Goal: Transaction & Acquisition: Purchase product/service

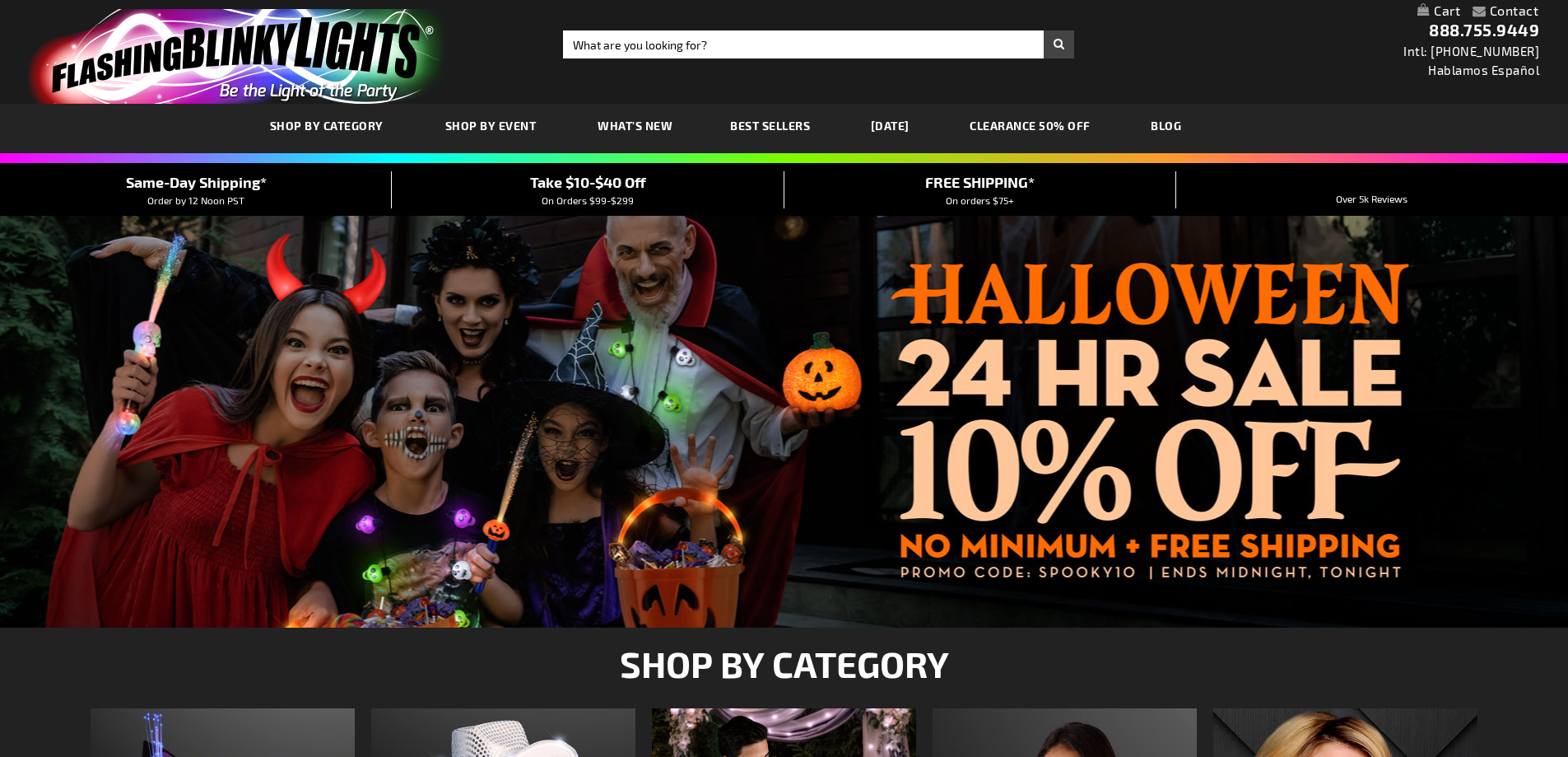
click at [297, 121] on span "SHOP BY CATEGORY" at bounding box center [326, 126] width 113 height 14
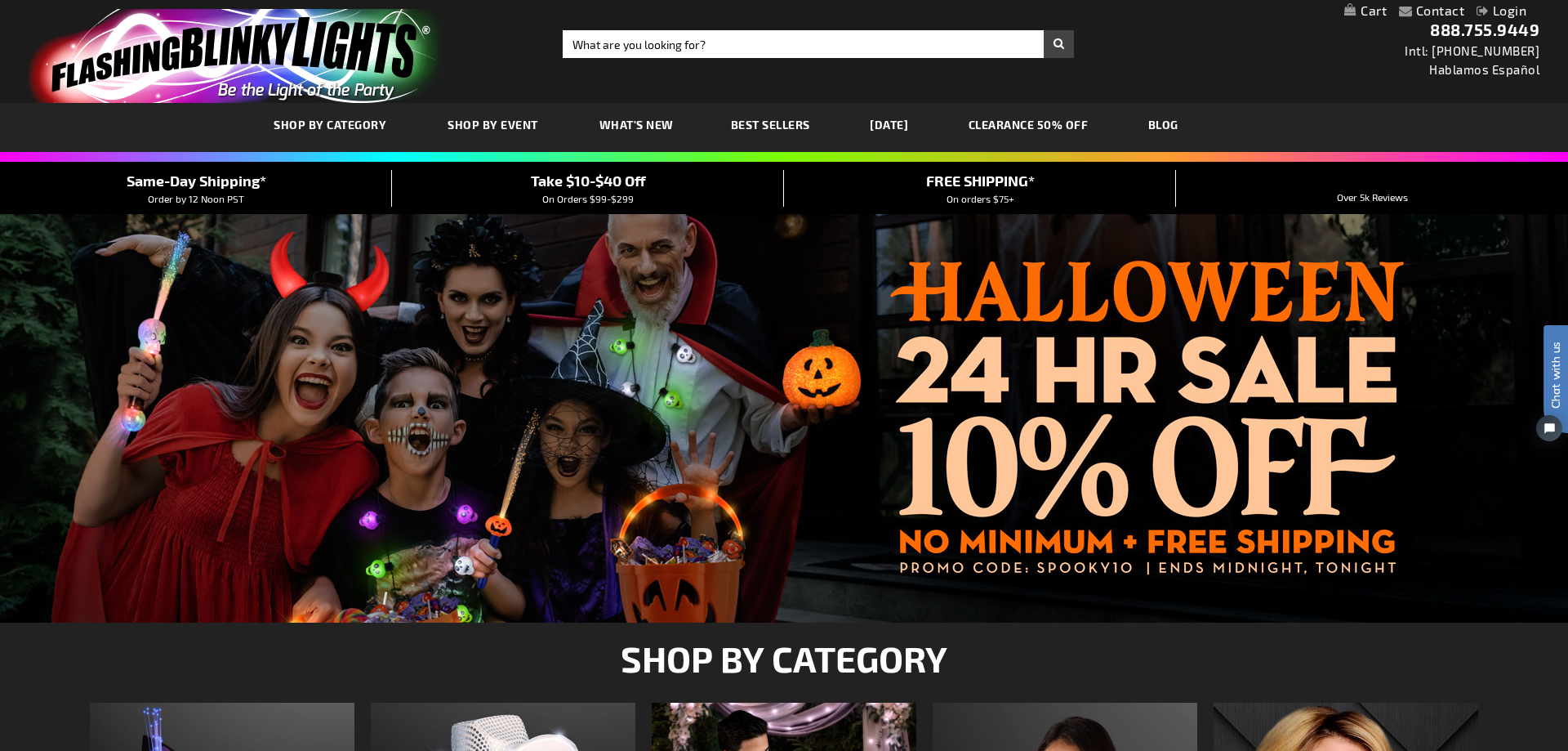
click at [495, 129] on div "Close dialog Get 10% Off Subscribe and save today Unlock Offer Submit" at bounding box center [784, 376] width 1568 height 751
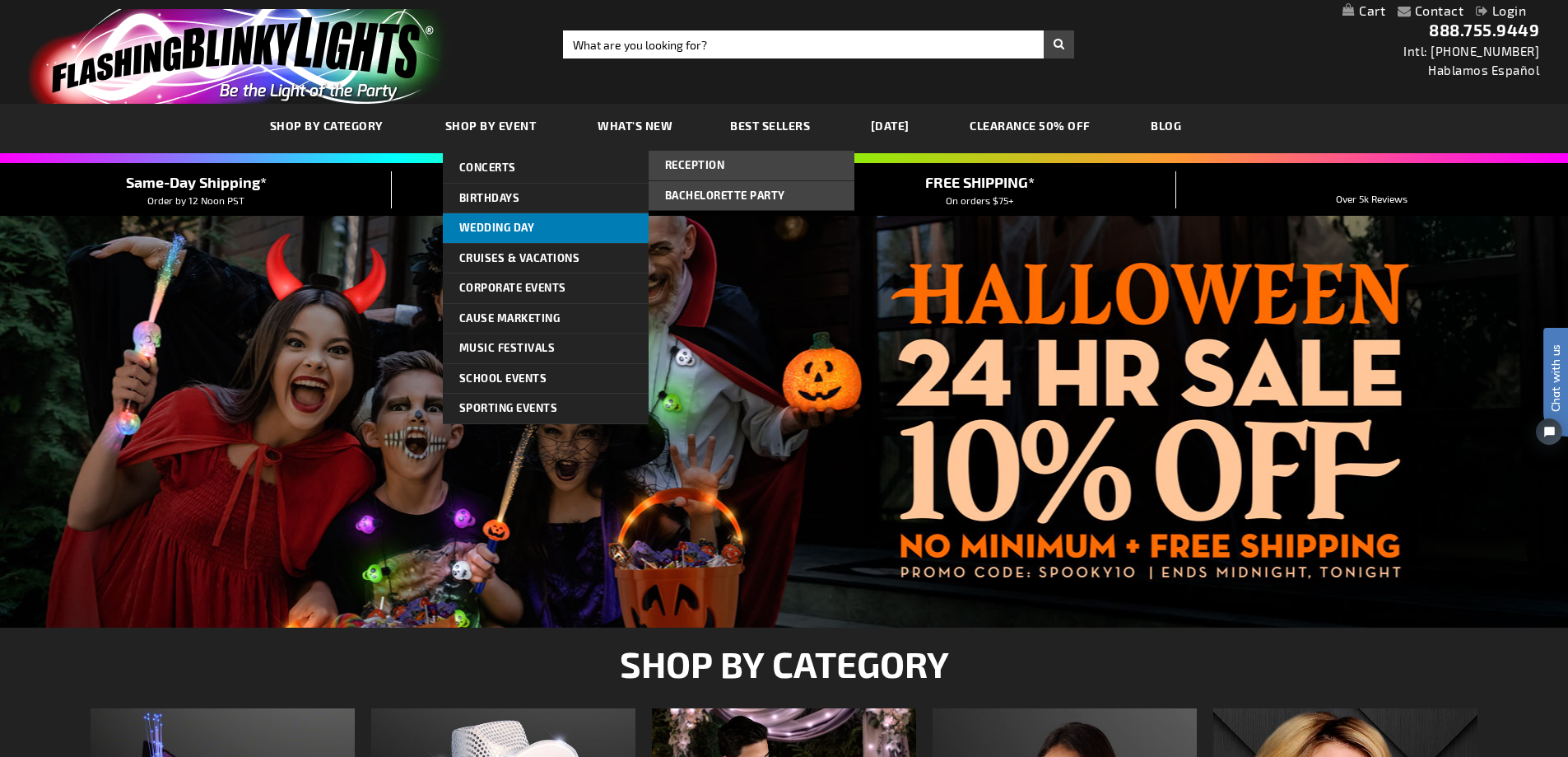
click at [486, 223] on span "Wedding Day" at bounding box center [496, 227] width 75 height 13
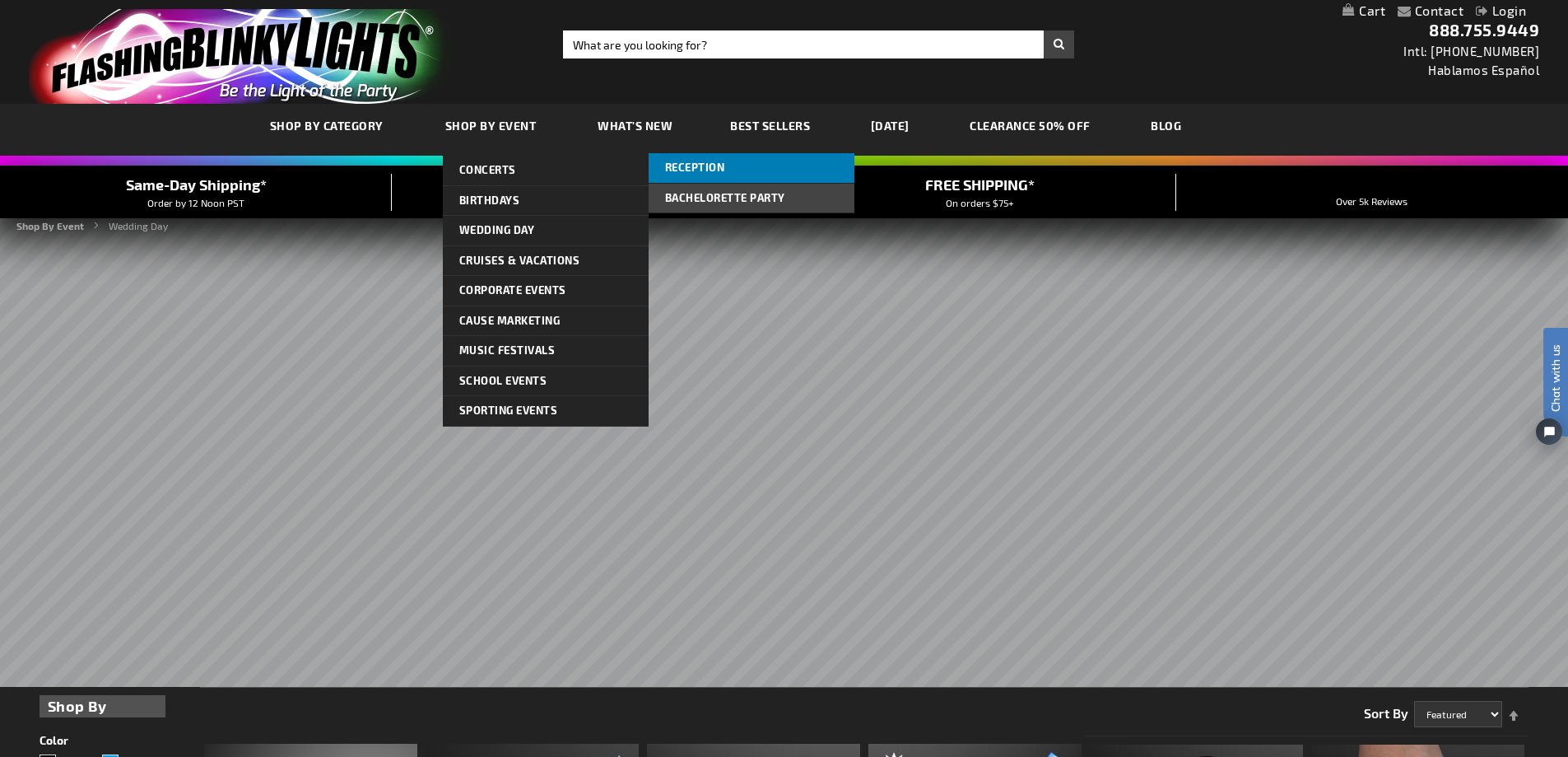
click at [699, 166] on span "Reception" at bounding box center [694, 166] width 60 height 13
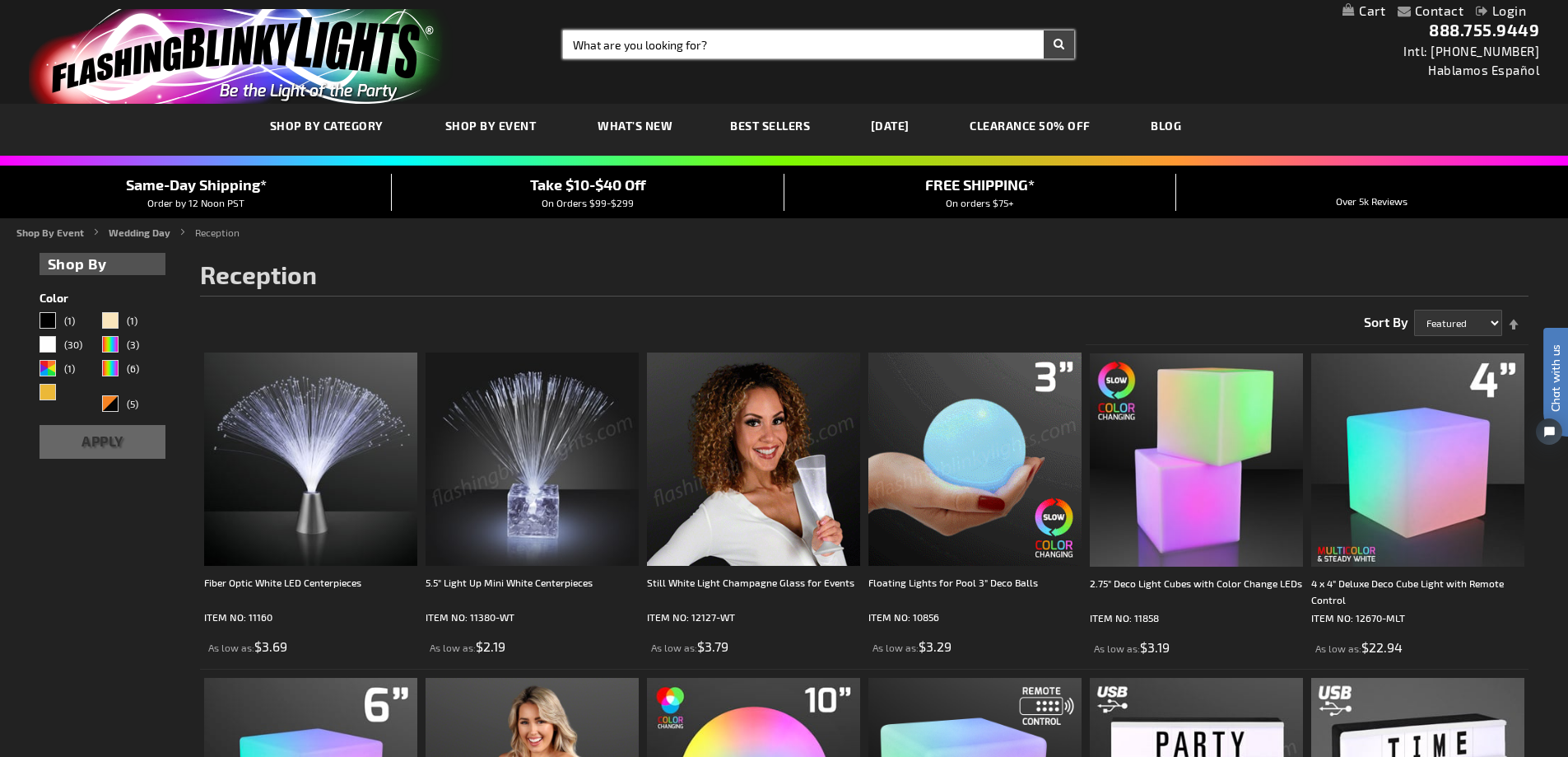
click at [711, 46] on input "Search" at bounding box center [818, 44] width 511 height 28
type input "baseball bat"
click at [1043, 30] on button "Search" at bounding box center [1058, 44] width 30 height 28
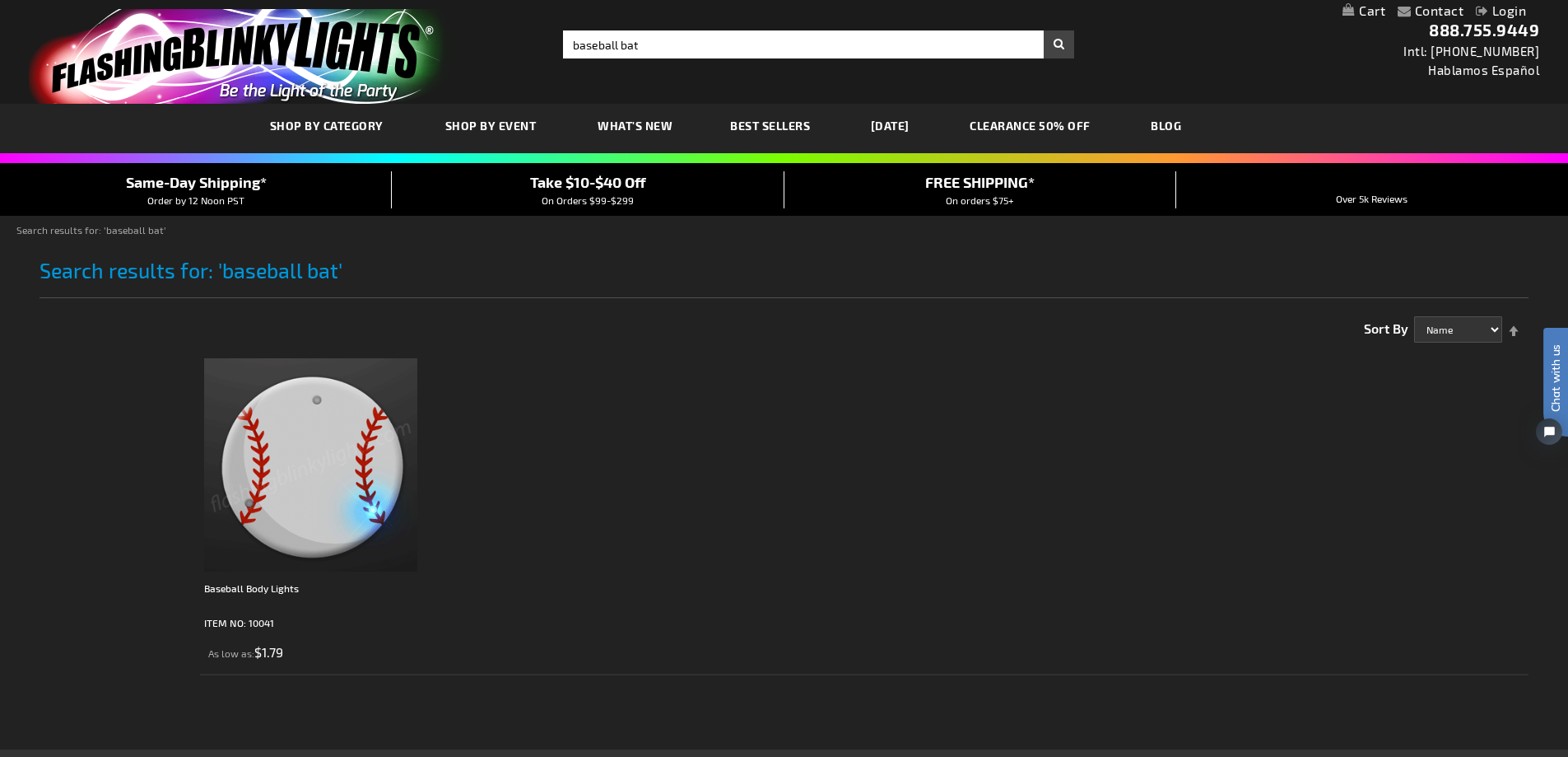
click at [313, 442] on img at bounding box center [311, 464] width 213 height 213
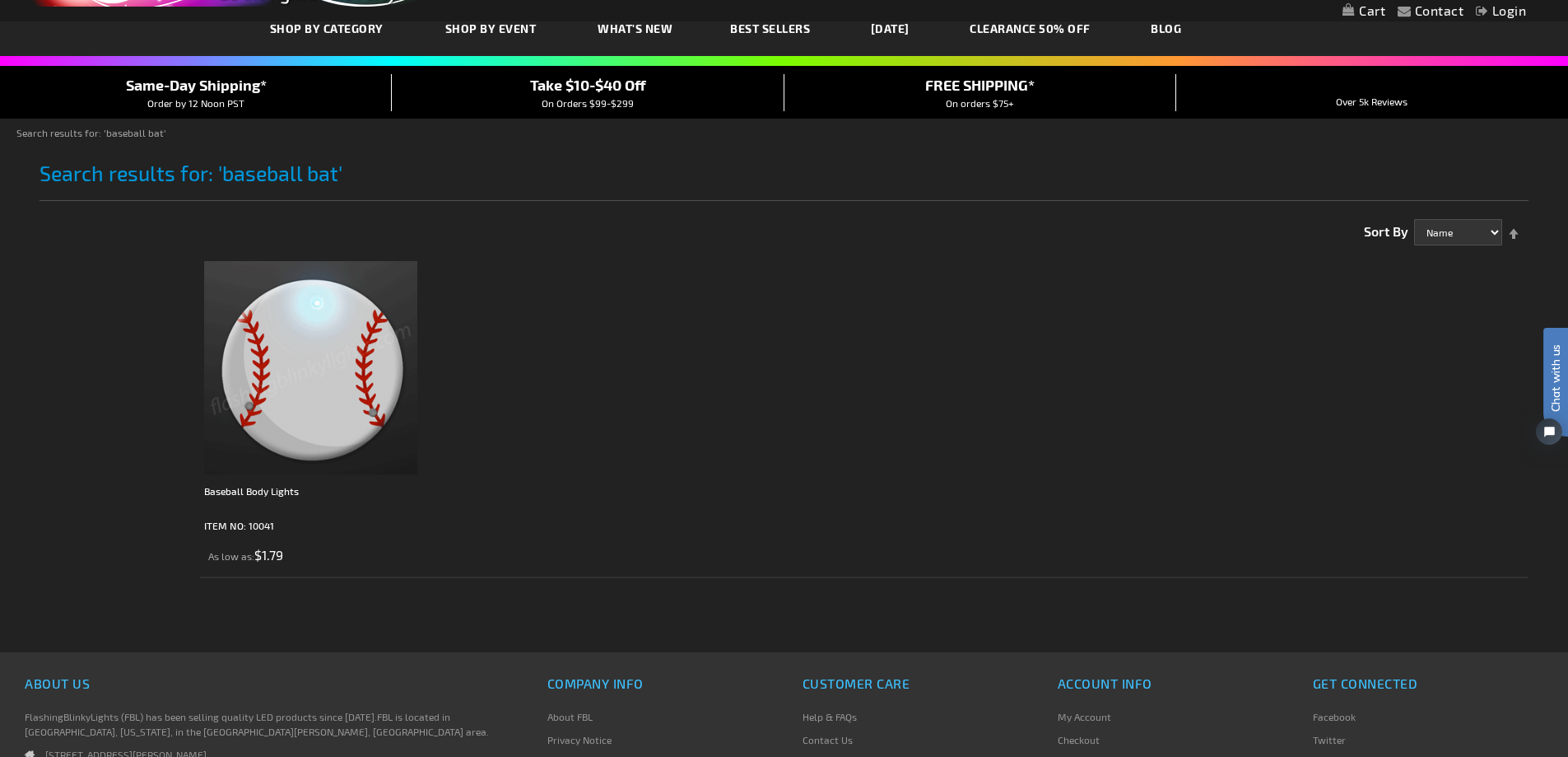
scroll to position [247, 0]
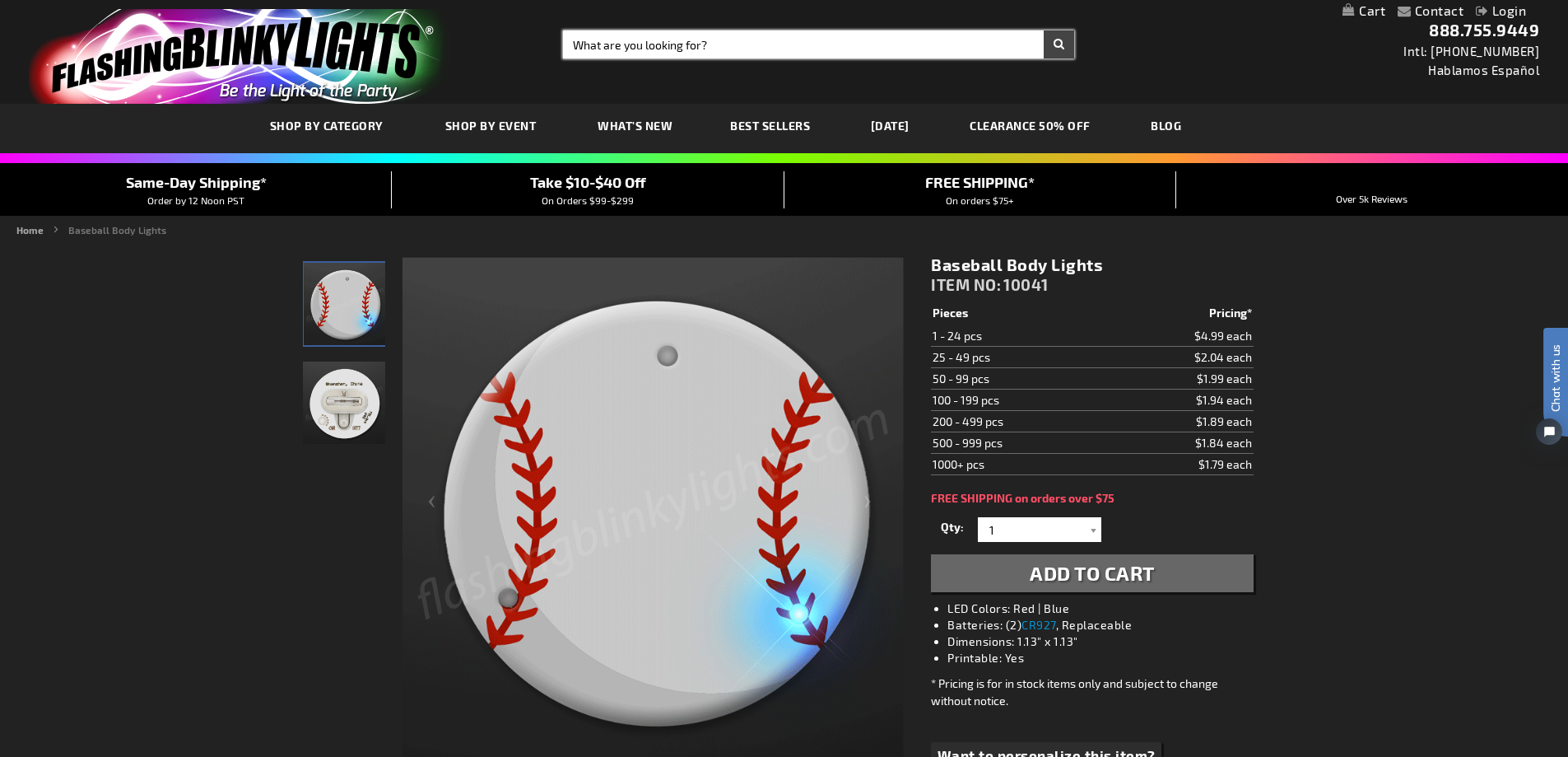
click at [715, 36] on input "Search" at bounding box center [818, 44] width 511 height 28
click at [635, 55] on input "Search" at bounding box center [818, 44] width 511 height 28
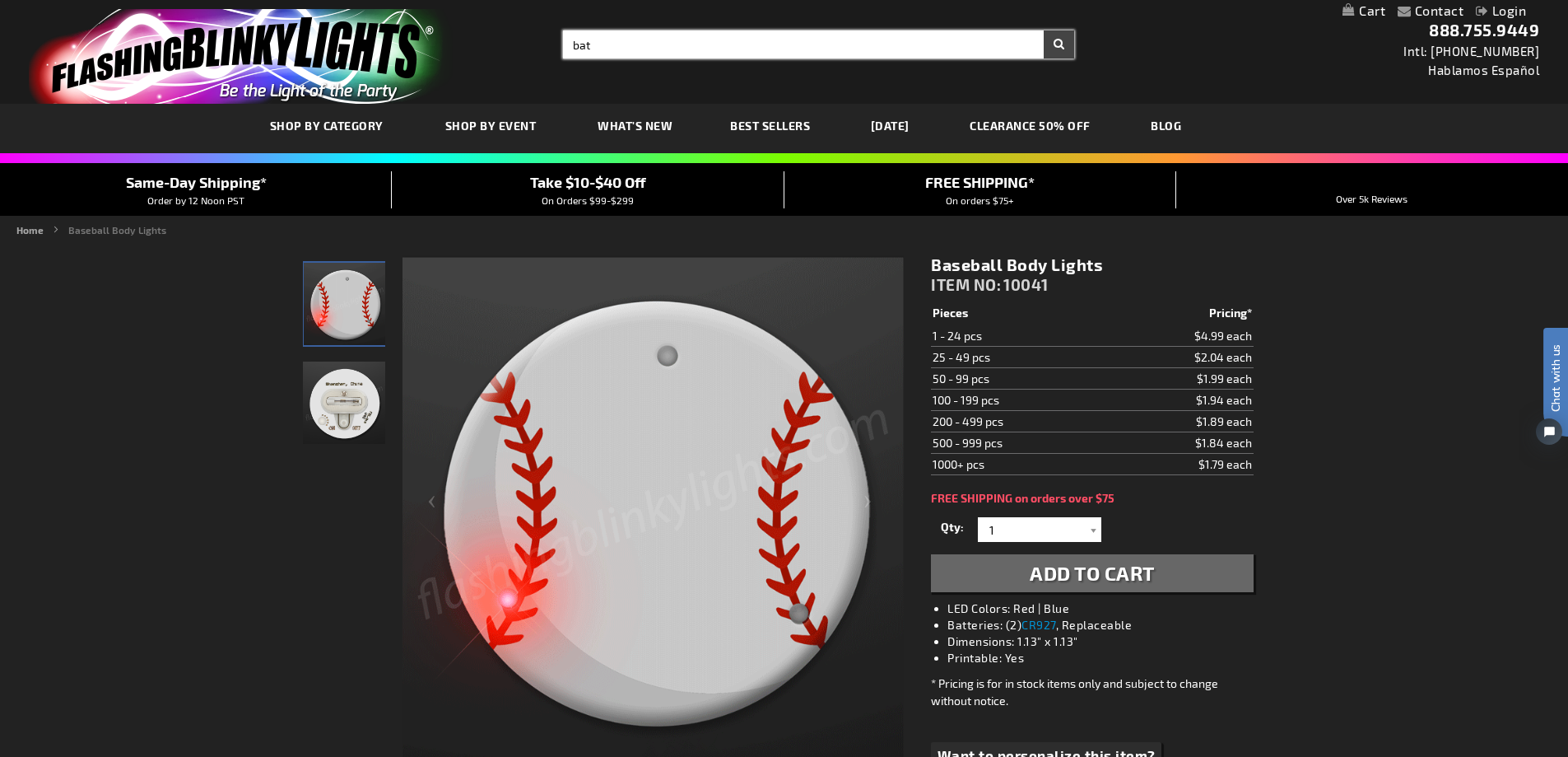
type input "bat"
click at [1060, 41] on button "Search" at bounding box center [1058, 44] width 30 height 28
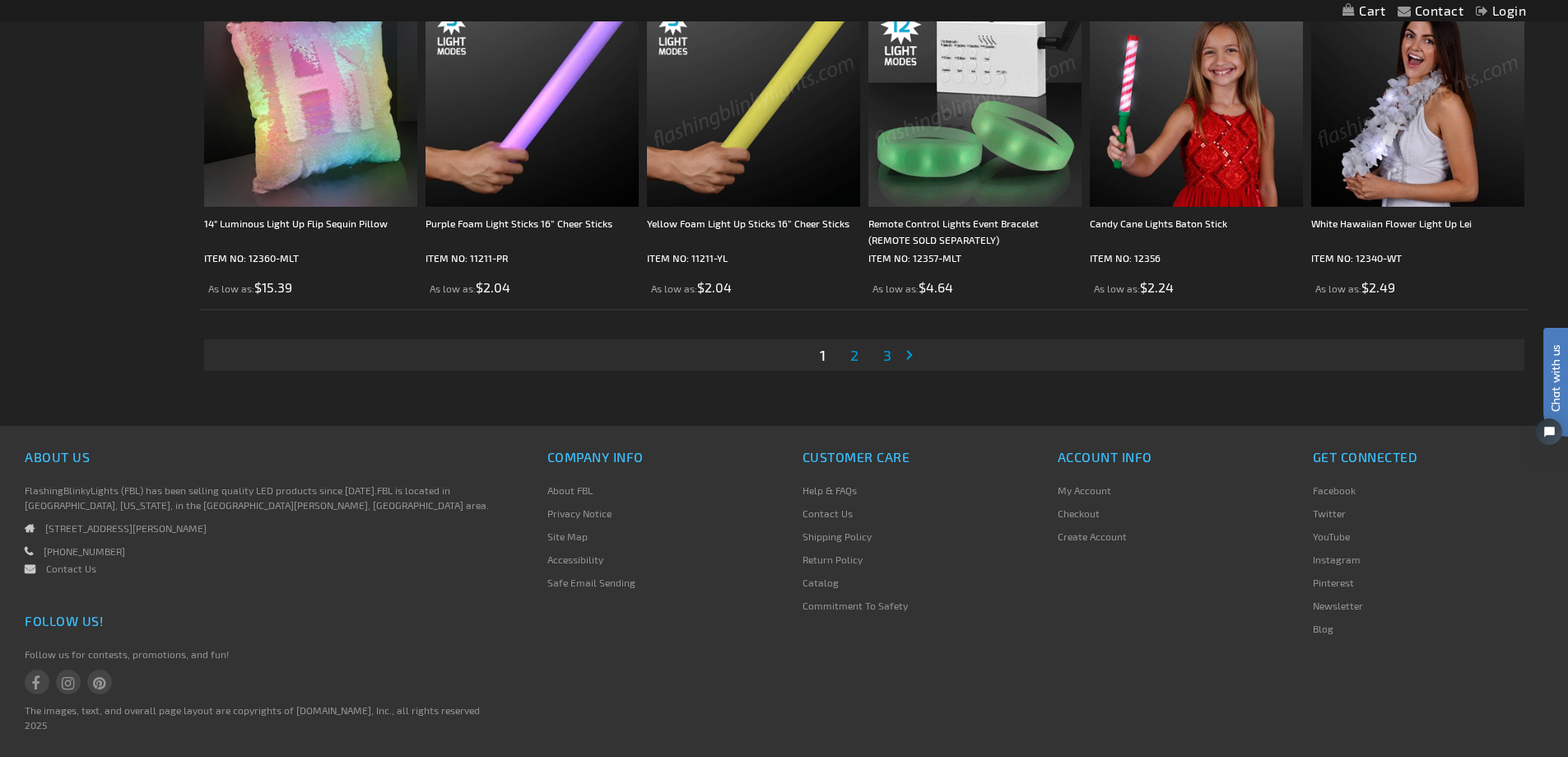
scroll to position [3293, 0]
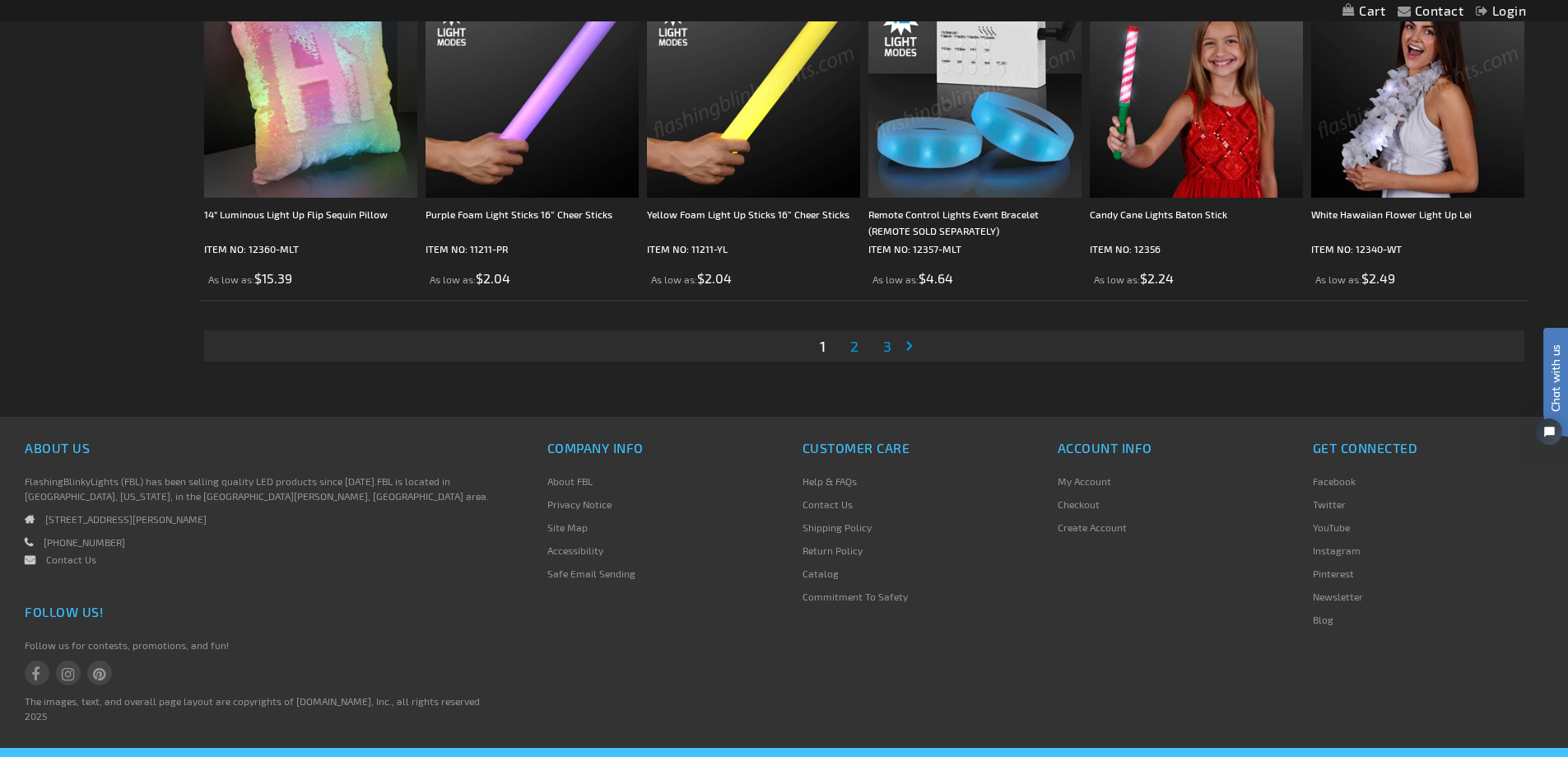
click at [855, 343] on span "2" at bounding box center [855, 346] width 9 height 18
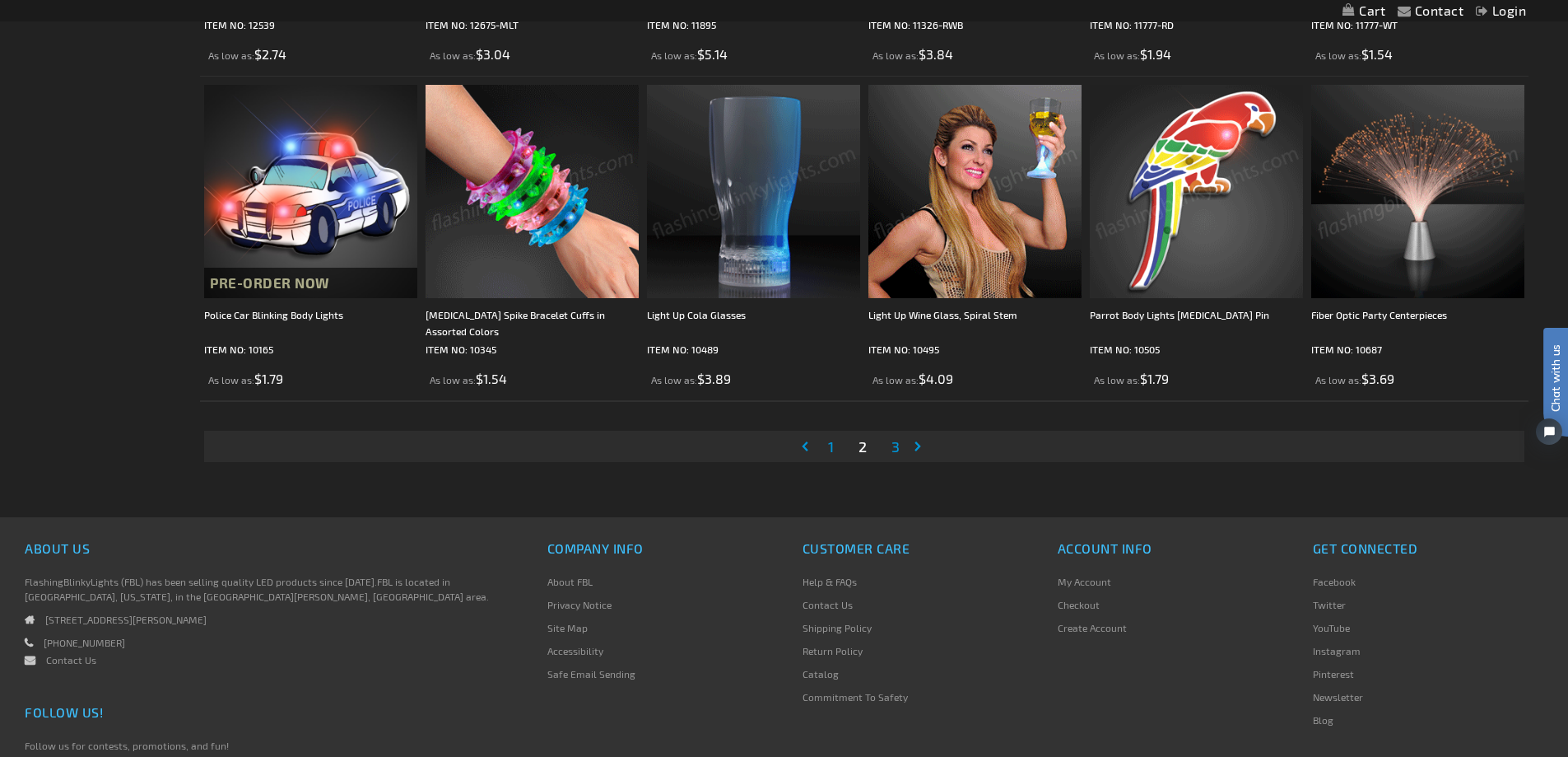
scroll to position [3293, 0]
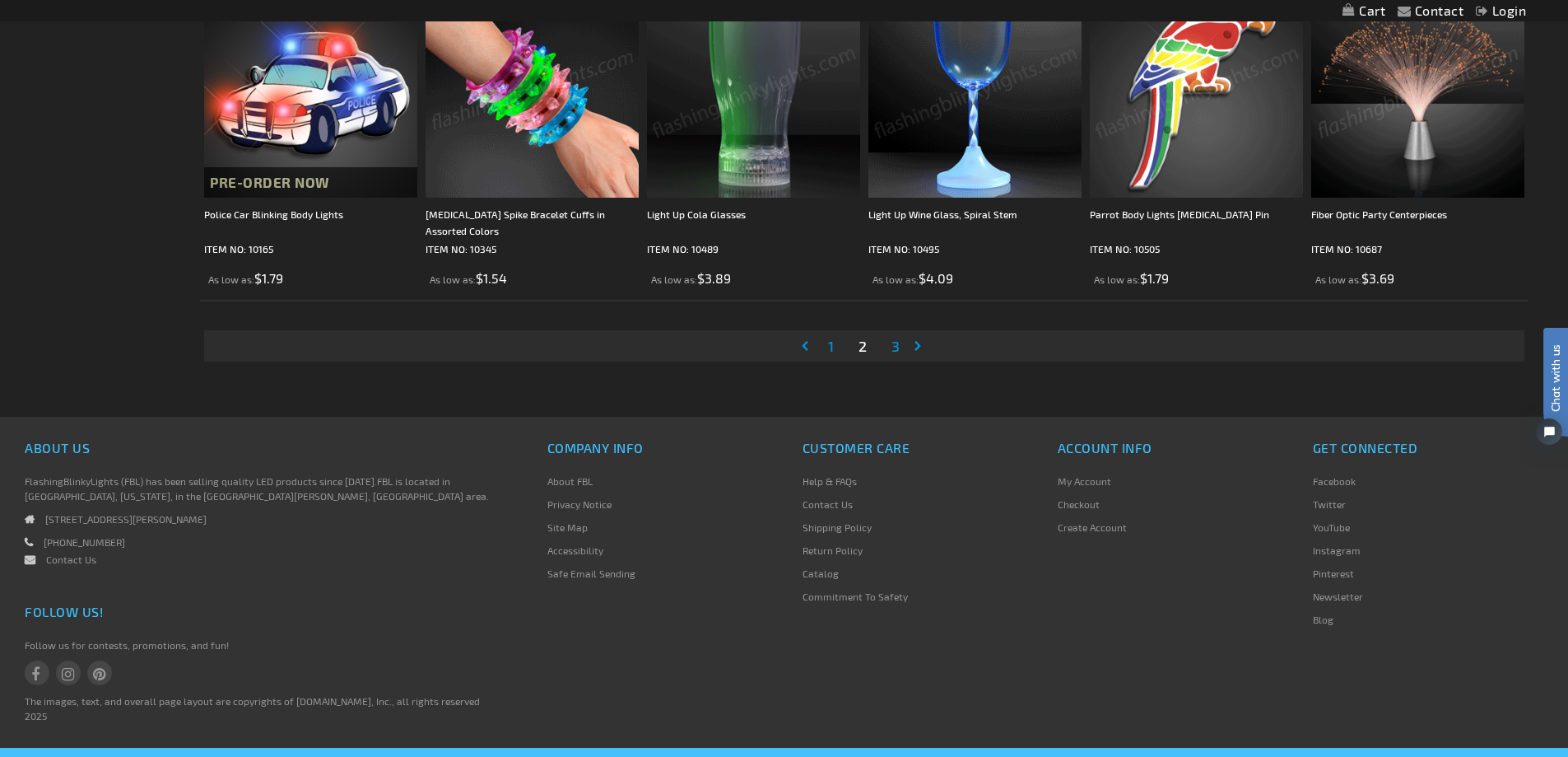
click at [897, 342] on span "3" at bounding box center [895, 346] width 9 height 18
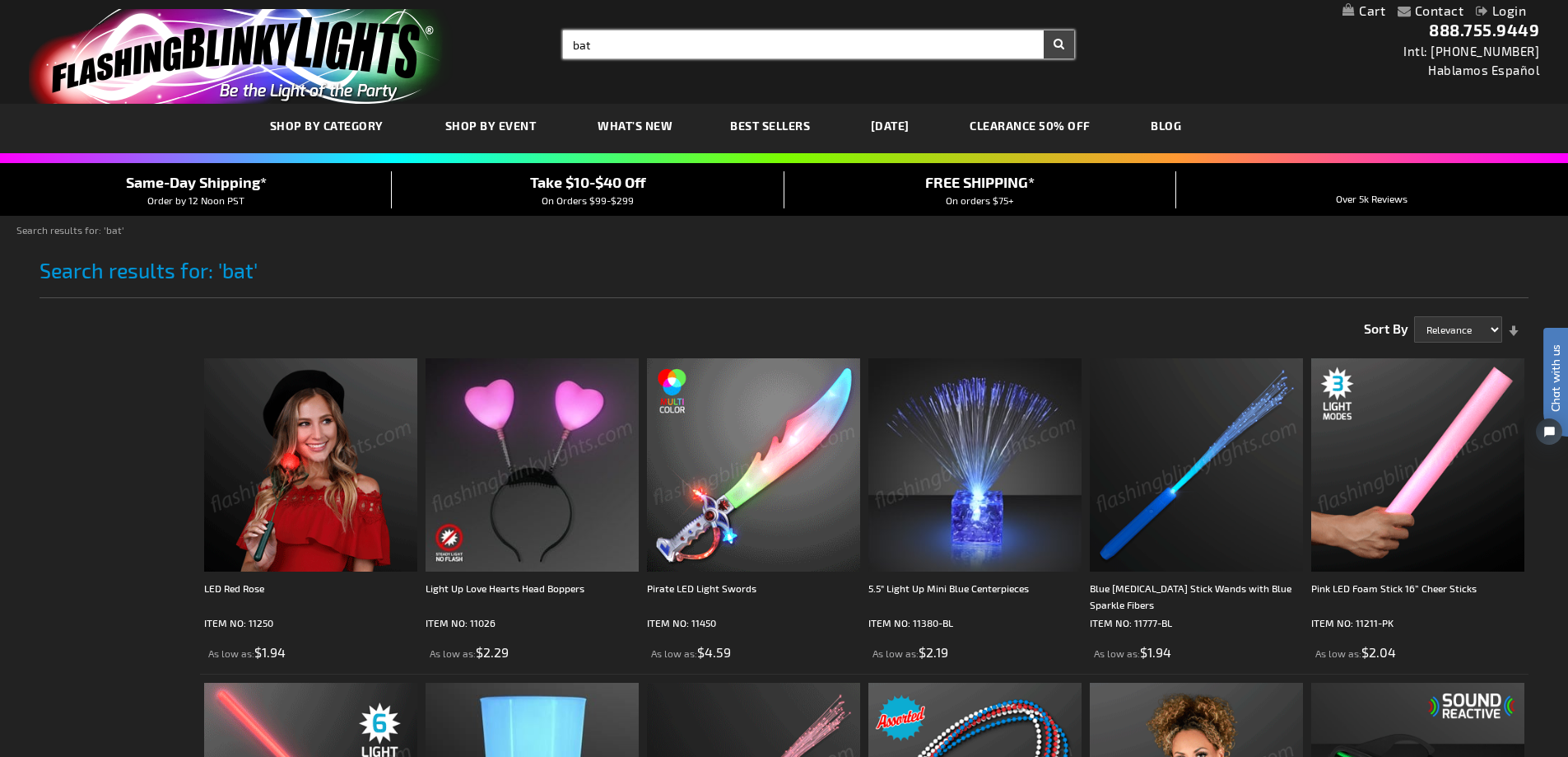
click at [691, 55] on input "bat" at bounding box center [818, 44] width 511 height 28
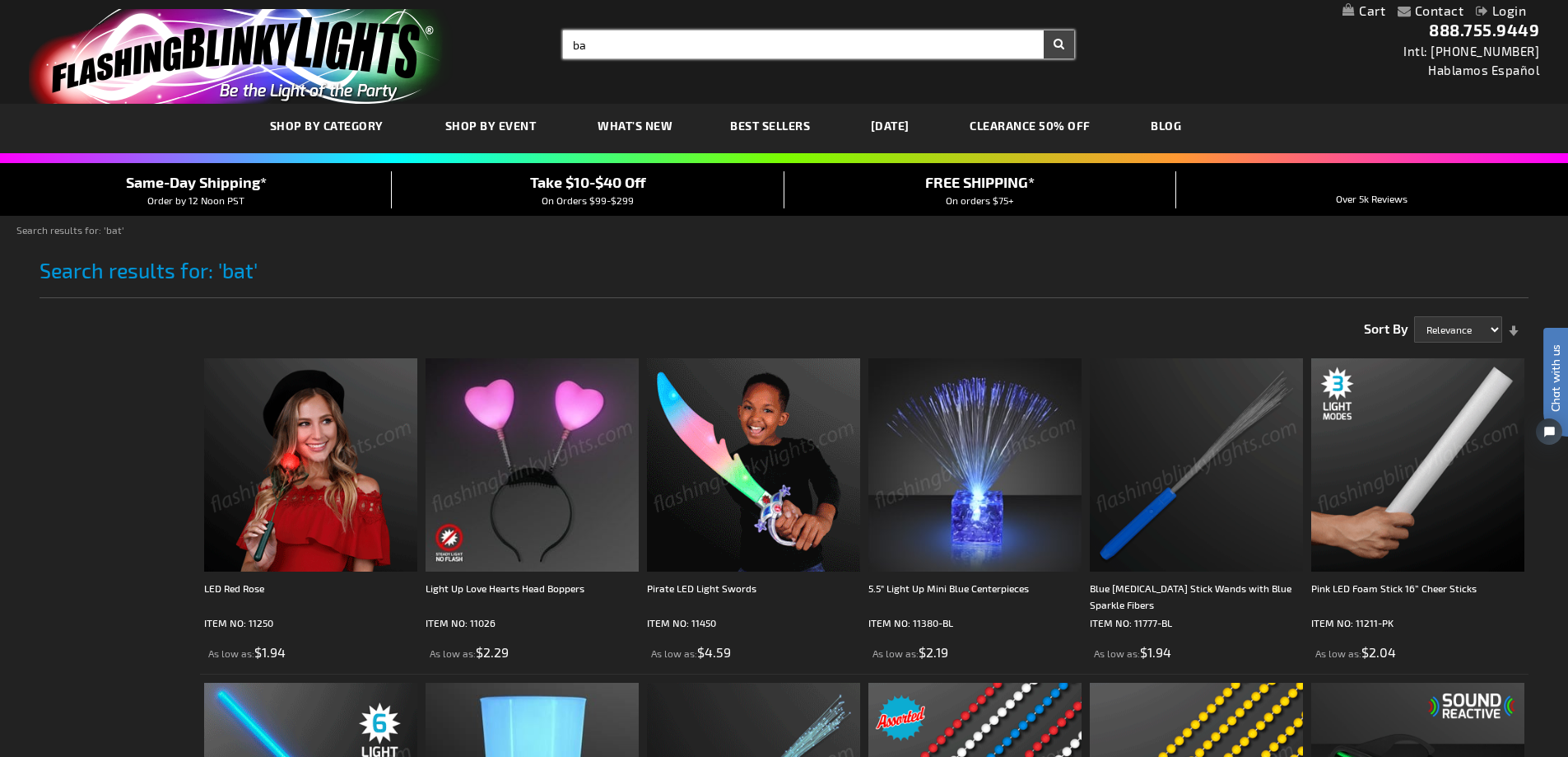
type input "b"
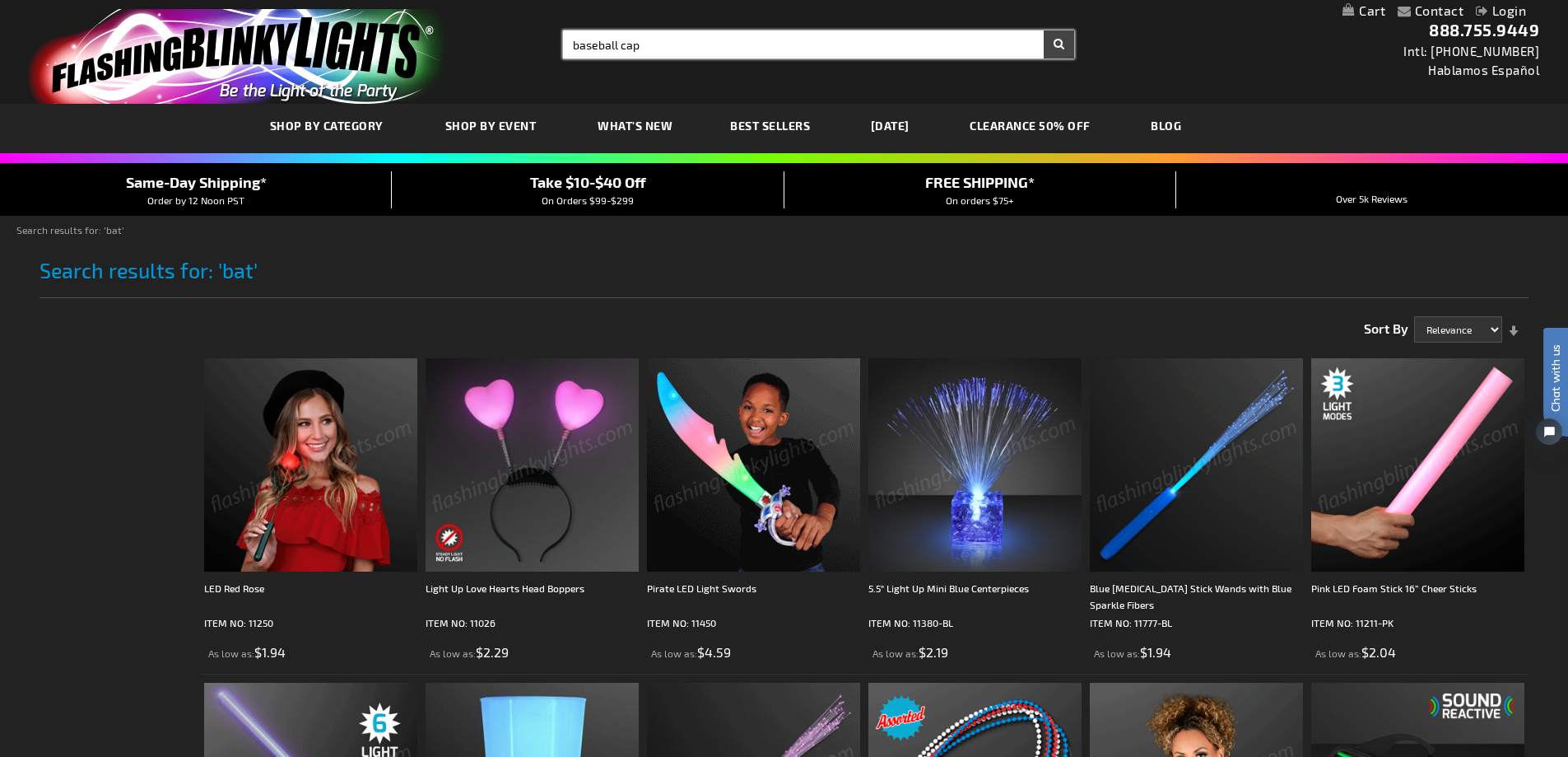
type input "baseball cap"
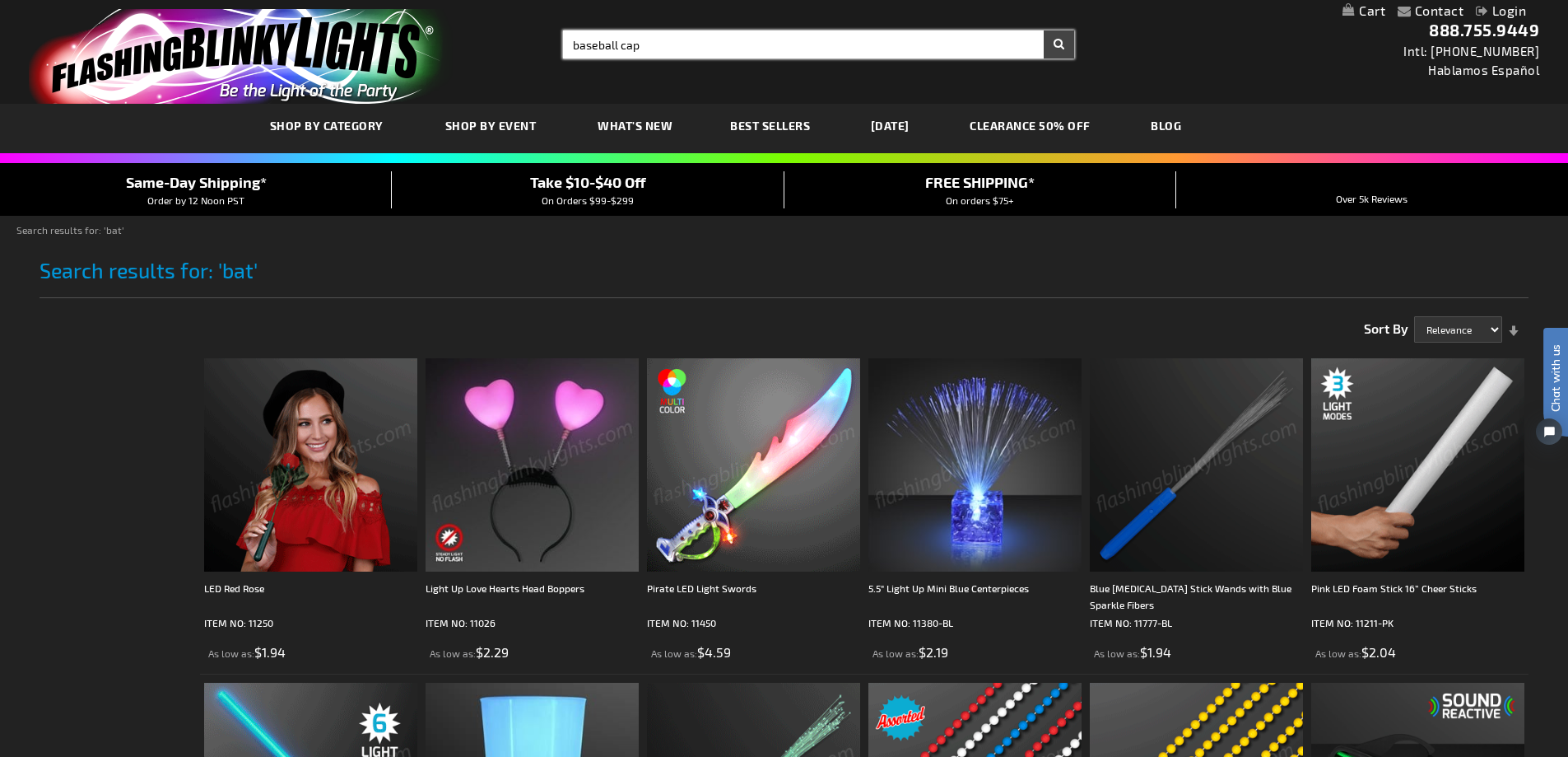
click at [1043, 30] on button "Search" at bounding box center [1058, 44] width 30 height 28
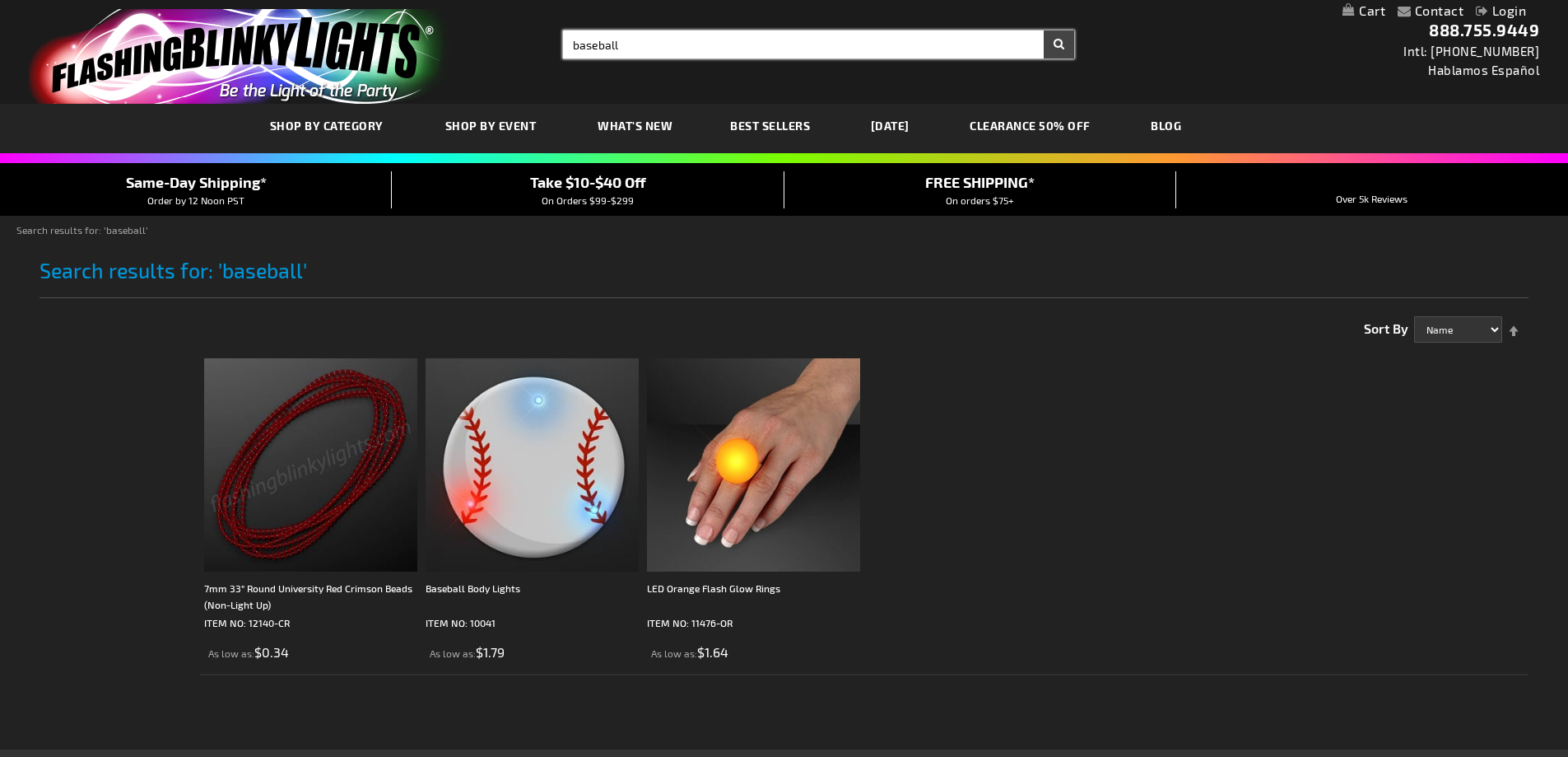
click at [661, 49] on input "baseball" at bounding box center [818, 44] width 511 height 28
type input "baseball hat"
click at [1043, 30] on button "Search" at bounding box center [1058, 44] width 30 height 28
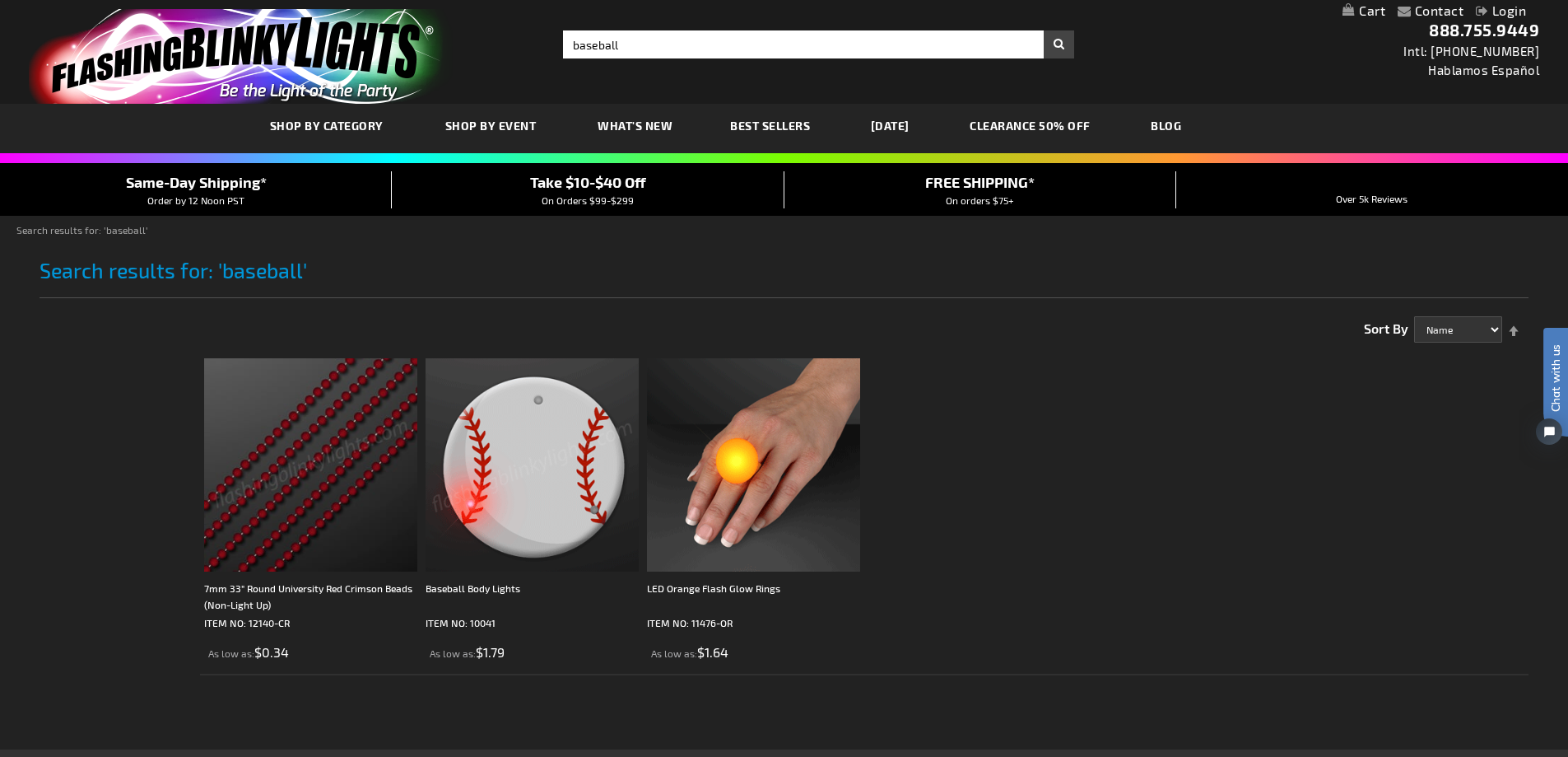
click at [544, 487] on img at bounding box center [532, 464] width 213 height 213
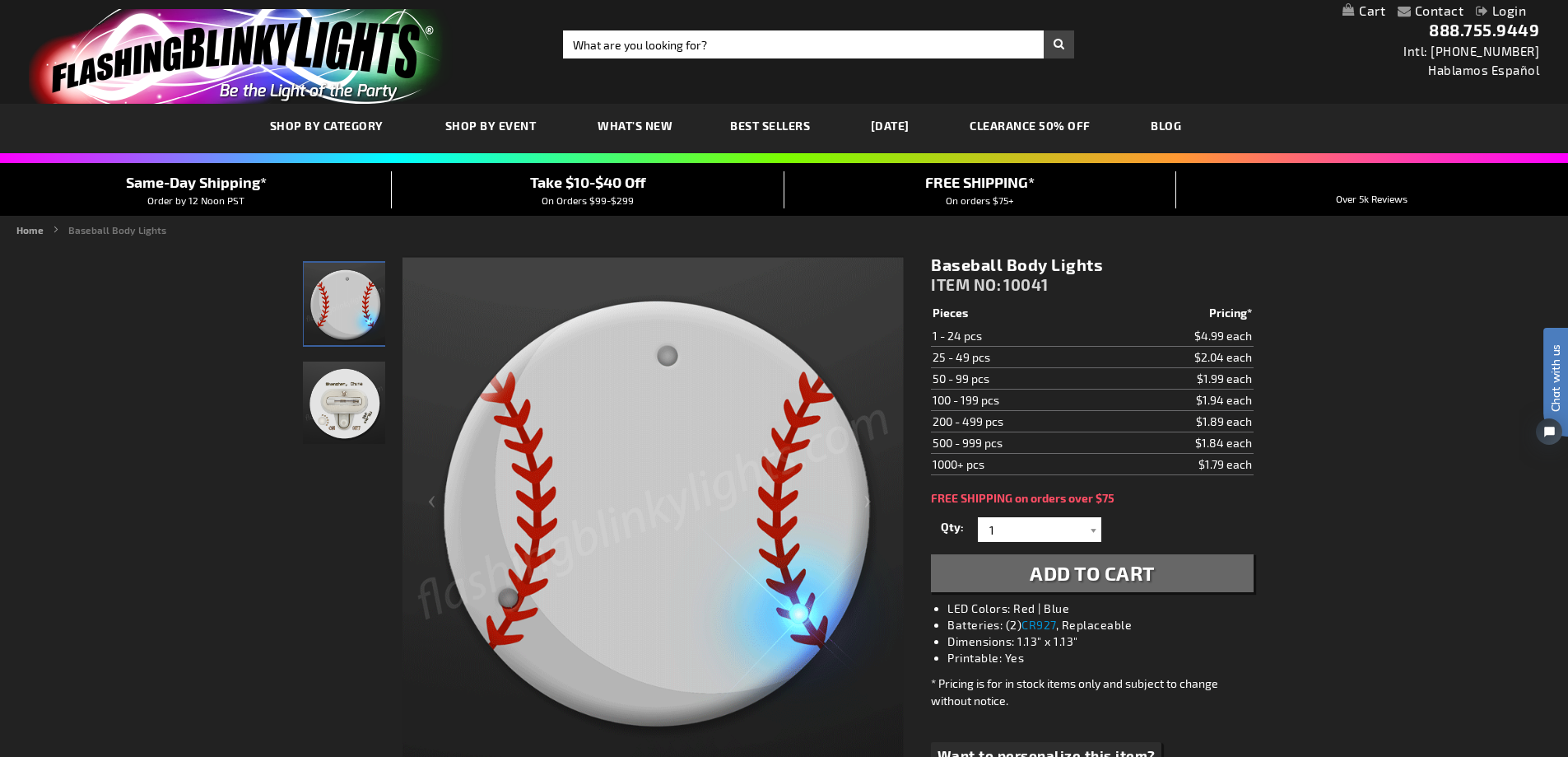
click at [342, 394] on img "LED Light Up Baseball Pin" at bounding box center [344, 402] width 82 height 82
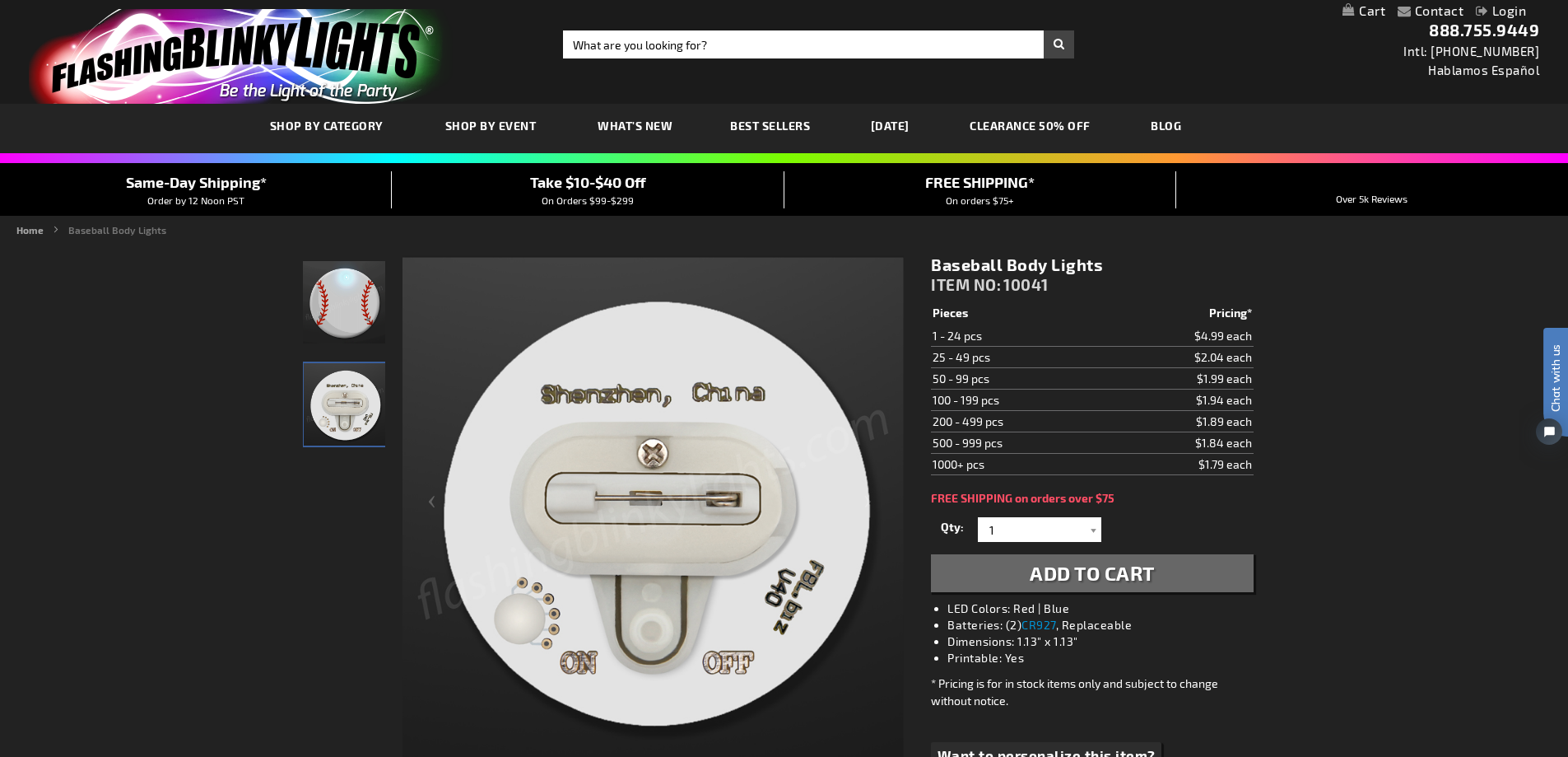
click at [346, 310] on img "LED Light Up Baseball Pin" at bounding box center [344, 301] width 82 height 82
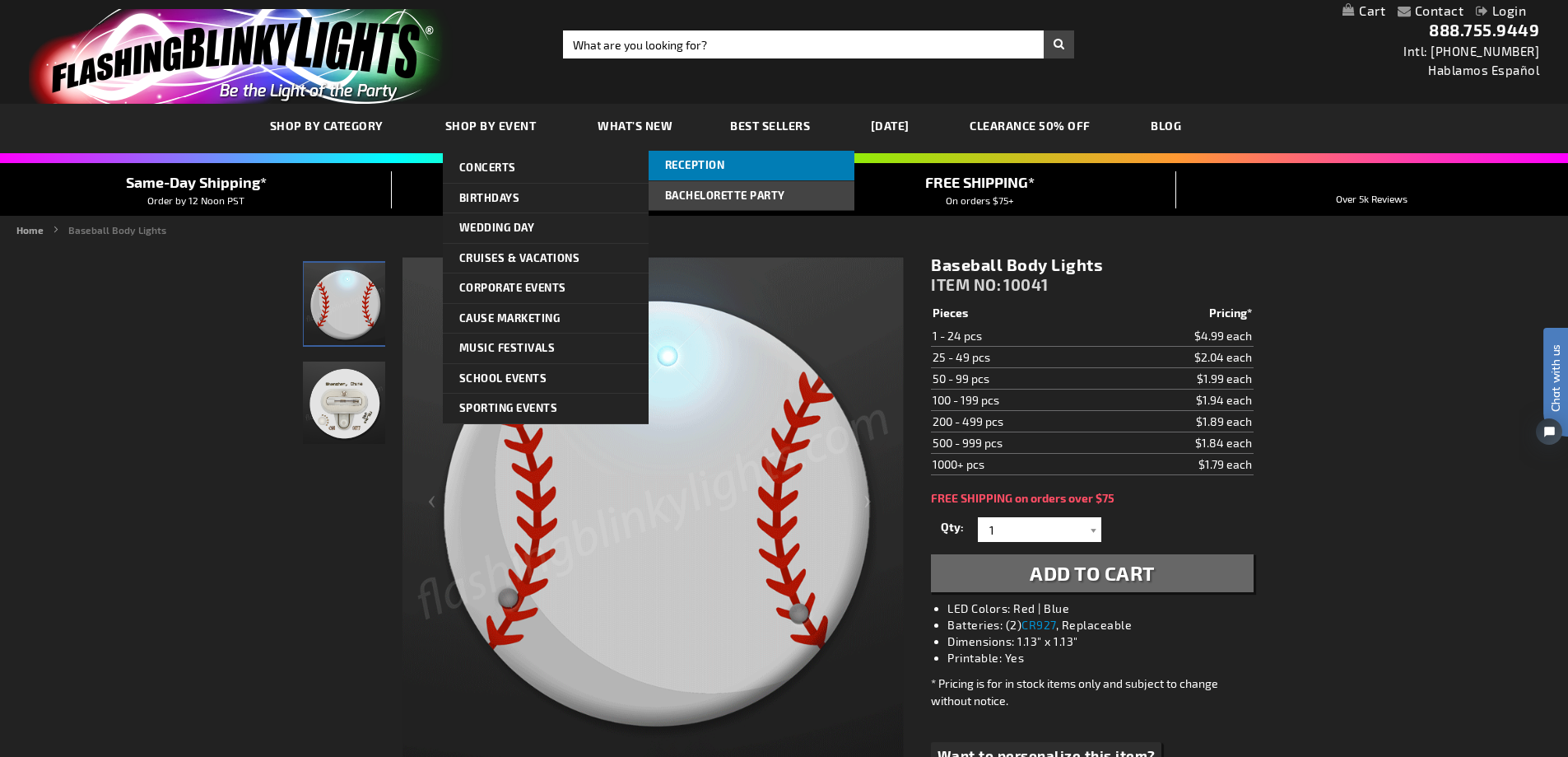
click at [704, 152] on link "Reception" at bounding box center [752, 165] width 206 height 29
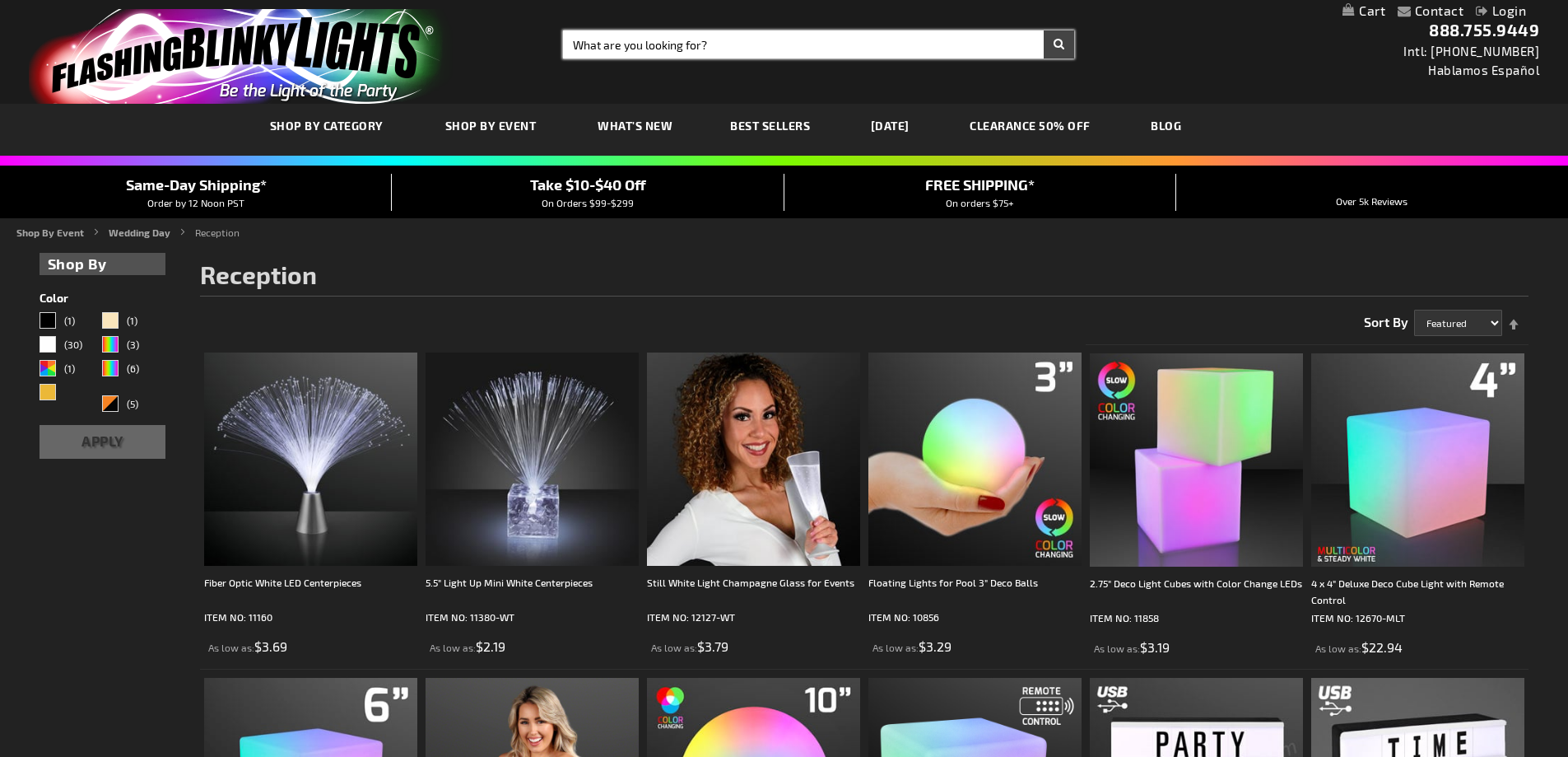
click at [585, 36] on input "Search" at bounding box center [818, 44] width 511 height 28
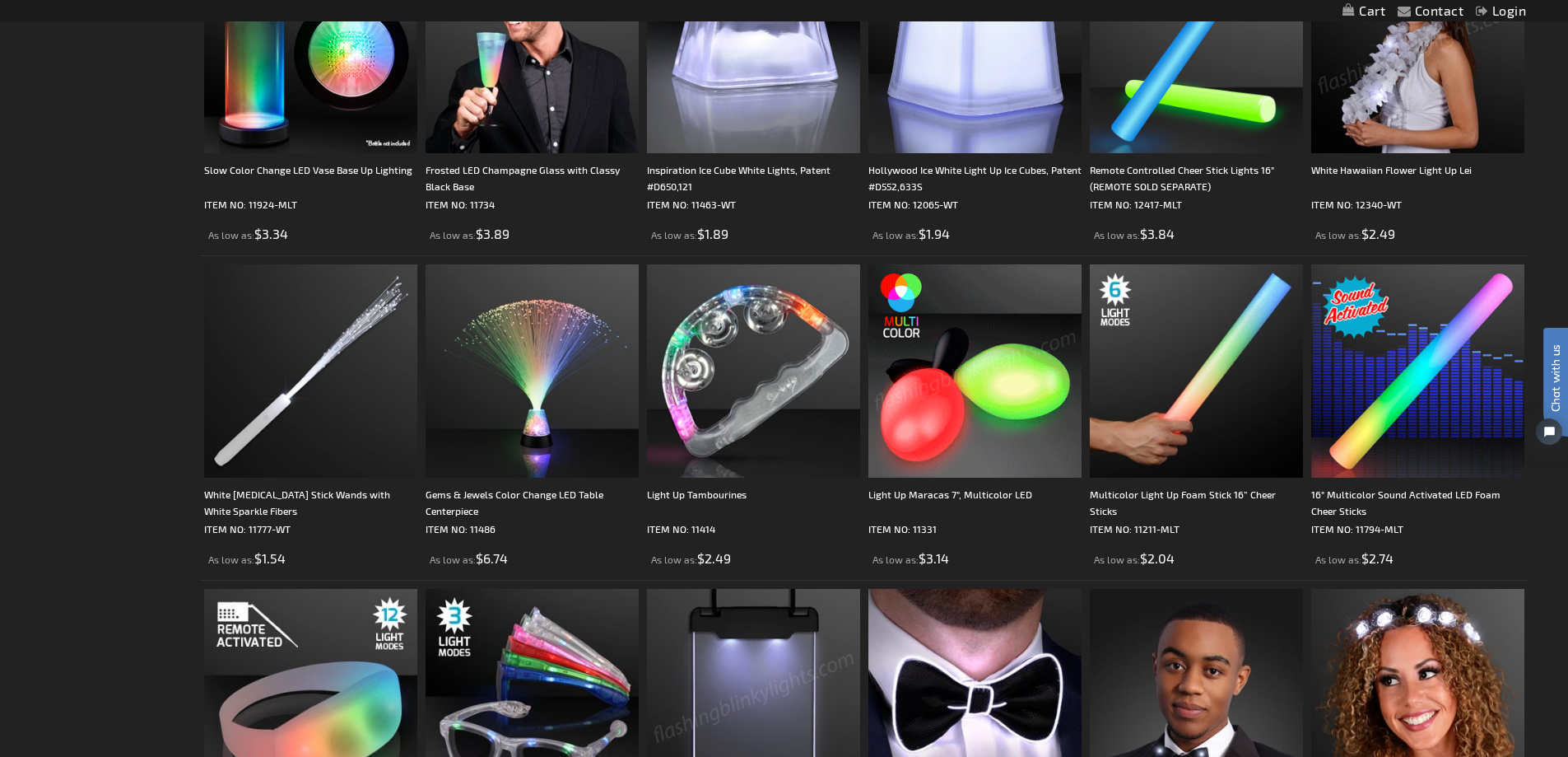
scroll to position [1235, 0]
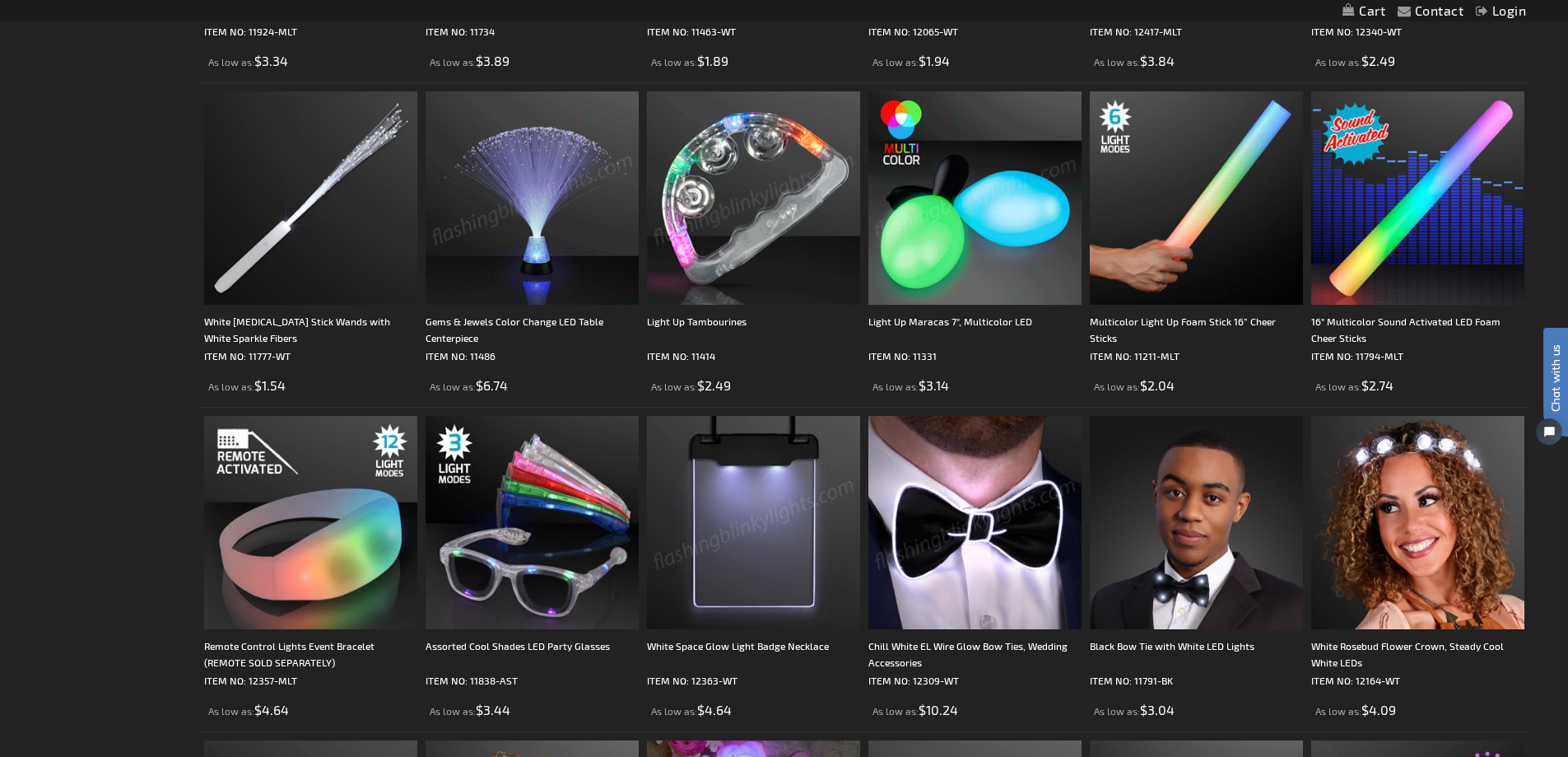
click at [703, 197] on img at bounding box center [753, 198] width 213 height 213
